Goal: Communication & Community: Participate in discussion

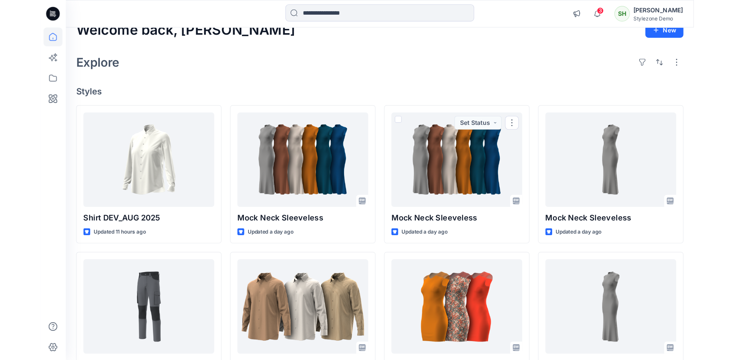
scroll to position [27, 0]
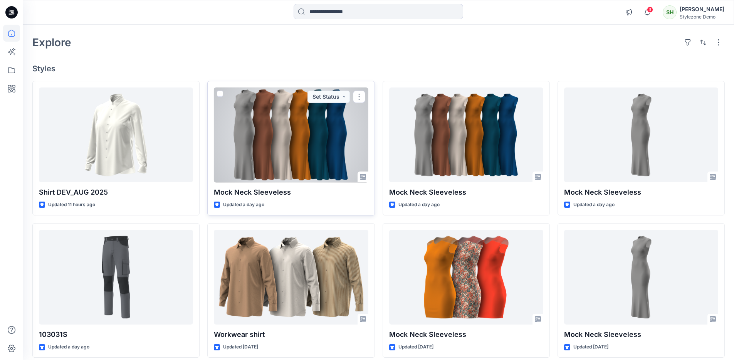
click at [292, 153] on div at bounding box center [291, 134] width 154 height 95
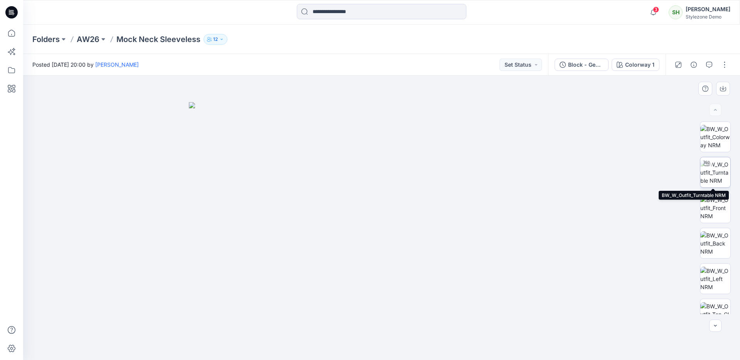
click at [592, 175] on img at bounding box center [715, 172] width 30 height 24
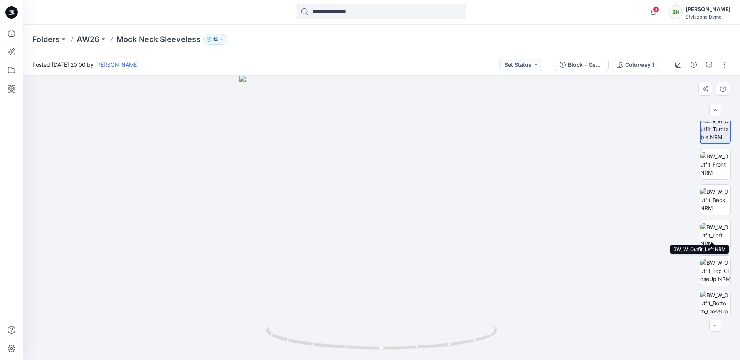
scroll to position [86, 0]
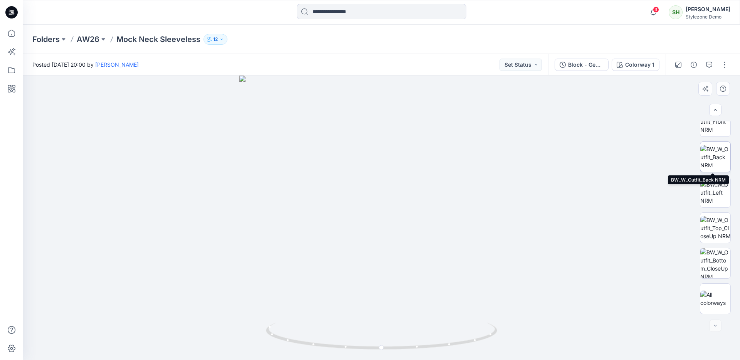
click at [592, 154] on img at bounding box center [715, 157] width 30 height 24
click at [592, 133] on img at bounding box center [715, 121] width 30 height 24
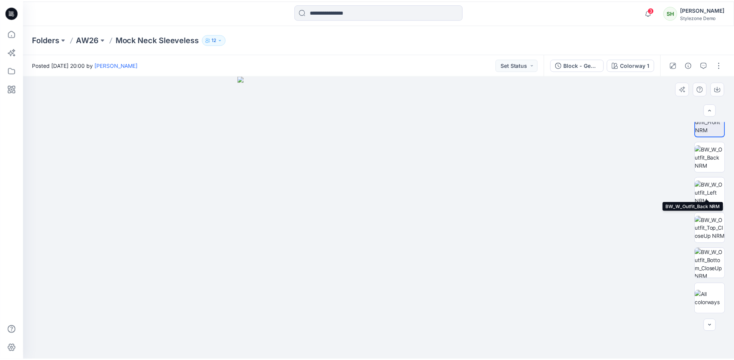
scroll to position [0, 0]
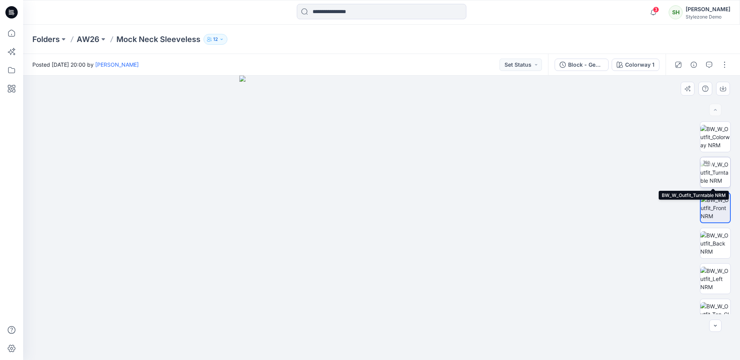
click at [592, 160] on img at bounding box center [715, 172] width 30 height 24
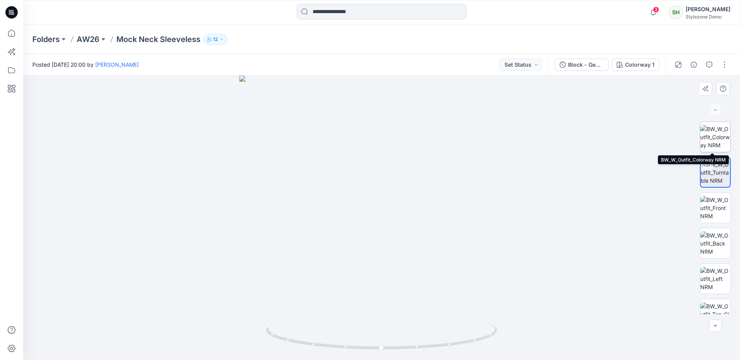
click at [592, 134] on img at bounding box center [715, 137] width 30 height 24
click at [592, 68] on button "button" at bounding box center [709, 65] width 12 height 12
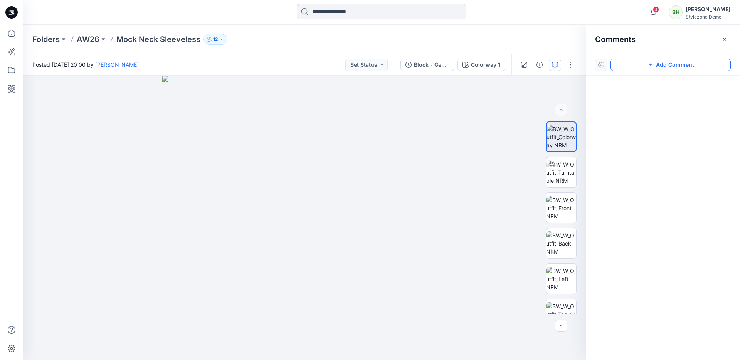
click at [592, 65] on button "Add Comment" at bounding box center [670, 65] width 120 height 12
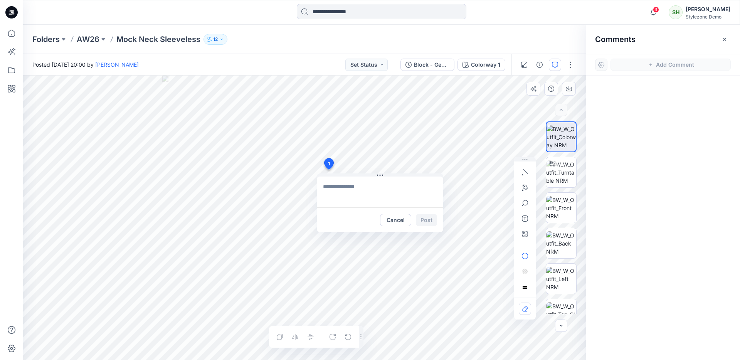
click at [328, 169] on div "1 Cancel Post Layer 1" at bounding box center [304, 218] width 562 height 284
click at [526, 186] on icon "button" at bounding box center [524, 187] width 5 height 5
click at [318, 191] on textarea at bounding box center [380, 191] width 126 height 31
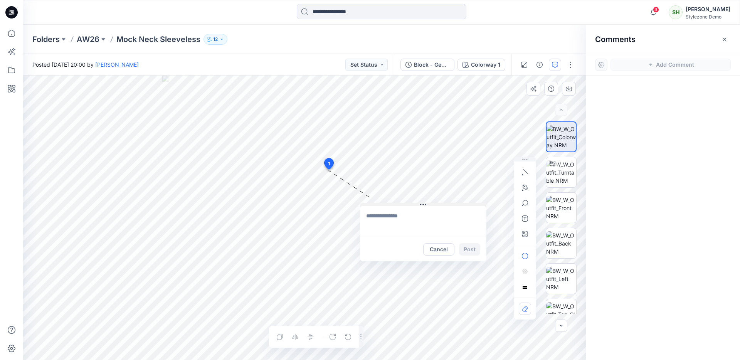
drag, startPoint x: 383, startPoint y: 175, endPoint x: 426, endPoint y: 204, distance: 52.1
click at [426, 204] on button at bounding box center [423, 205] width 126 height 5
click at [519, 188] on button "button" at bounding box center [525, 187] width 12 height 12
click at [320, 139] on icon "Layer 1" at bounding box center [304, 218] width 562 height 284
click at [322, 137] on icon "Layer 1" at bounding box center [304, 218] width 562 height 284
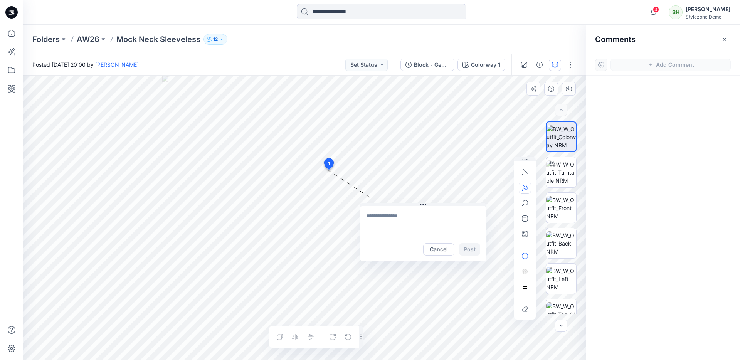
click at [319, 141] on icon "Layer 1" at bounding box center [304, 218] width 562 height 284
drag, startPoint x: 301, startPoint y: 163, endPoint x: 303, endPoint y: 166, distance: 4.3
click at [303, 166] on icon "Layer 1" at bounding box center [304, 218] width 562 height 284
click at [304, 192] on icon "Layer 1" at bounding box center [304, 218] width 562 height 284
click at [304, 232] on icon "Layer 1" at bounding box center [304, 218] width 562 height 284
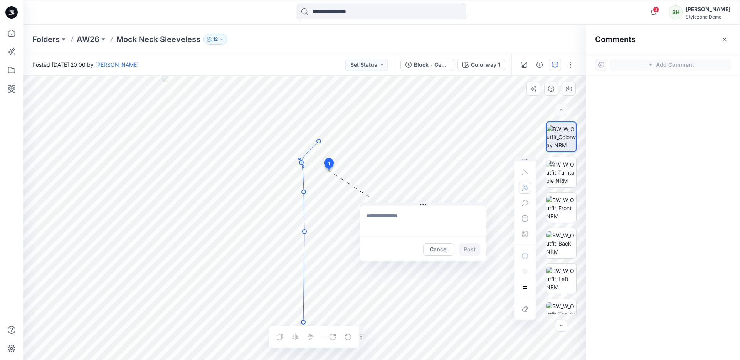
click at [303, 322] on icon "Layer 1" at bounding box center [304, 218] width 562 height 284
click at [385, 218] on textarea at bounding box center [423, 221] width 126 height 31
type textarea "**********"
click at [477, 252] on button "Post" at bounding box center [469, 249] width 21 height 12
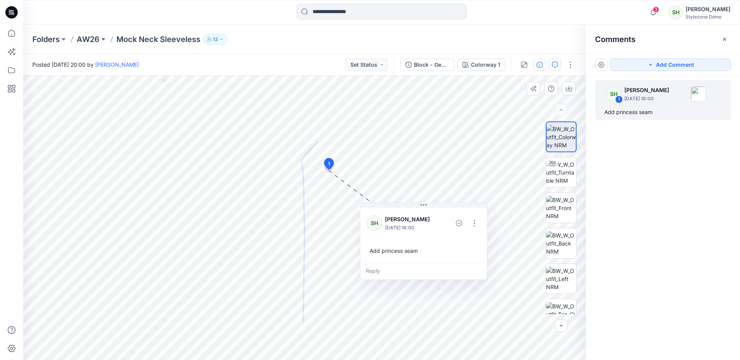
drag, startPoint x: 539, startPoint y: 58, endPoint x: 540, endPoint y: 62, distance: 3.9
click at [539, 58] on div at bounding box center [546, 65] width 71 height 22
click at [426, 62] on div "Block - Generated Colorways" at bounding box center [431, 64] width 35 height 8
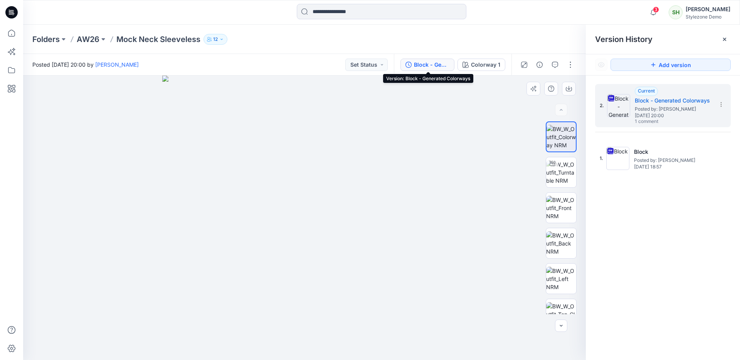
drag, startPoint x: 645, startPoint y: 272, endPoint x: 534, endPoint y: 173, distance: 149.0
click at [592, 272] on div "2. Current Block - Generated Colorways Posted by: [PERSON_NAME] [DATE] 20:00 1 …" at bounding box center [663, 223] width 154 height 295
click at [592, 42] on icon at bounding box center [724, 39] width 6 height 6
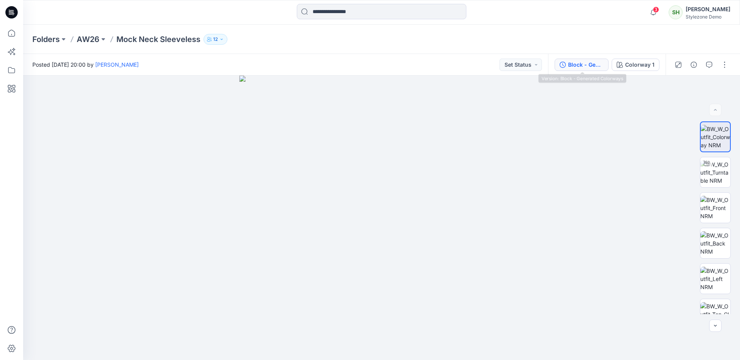
click at [578, 68] on div "Block - Generated Colorways" at bounding box center [585, 64] width 35 height 8
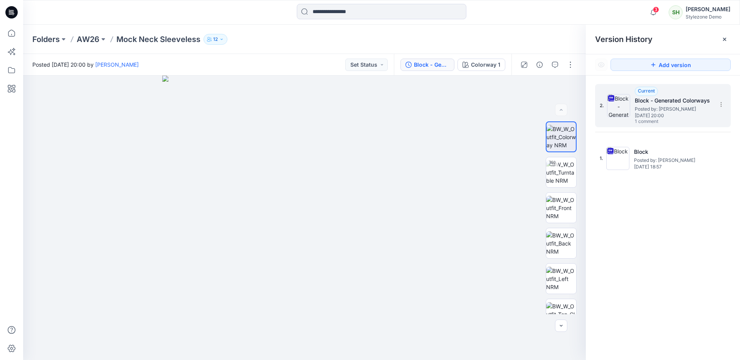
click at [592, 113] on span "[DATE] 20:00" at bounding box center [672, 115] width 77 height 5
click at [92, 38] on p "AW26" at bounding box center [88, 39] width 23 height 11
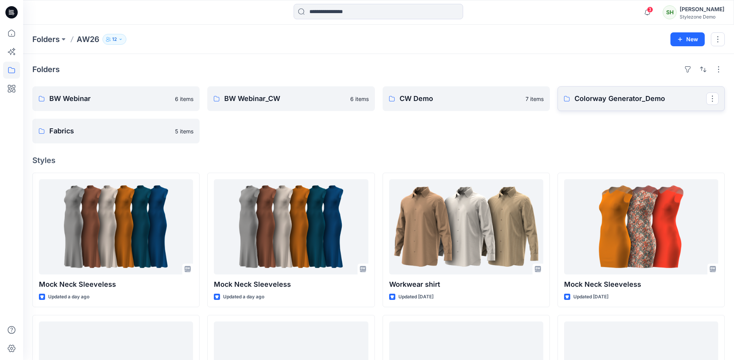
click at [592, 97] on p "Colorway Generator_Demo" at bounding box center [640, 98] width 132 height 11
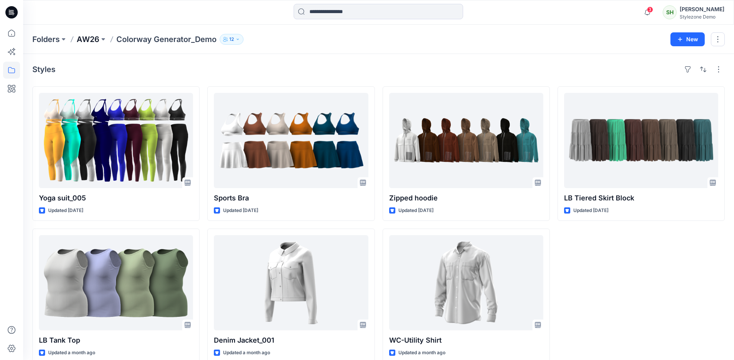
click at [86, 39] on p "AW26" at bounding box center [88, 39] width 23 height 11
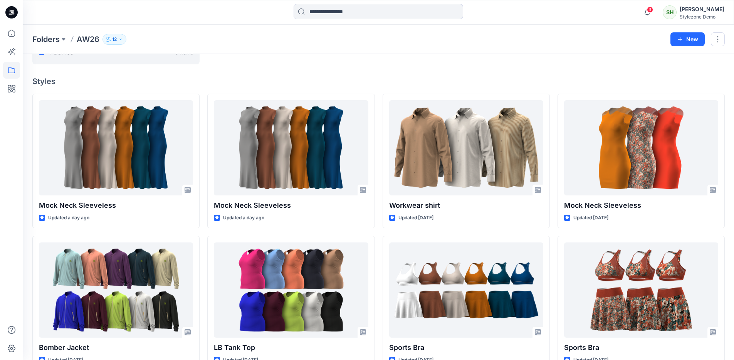
scroll to position [81, 0]
